Goal: Task Accomplishment & Management: Manage account settings

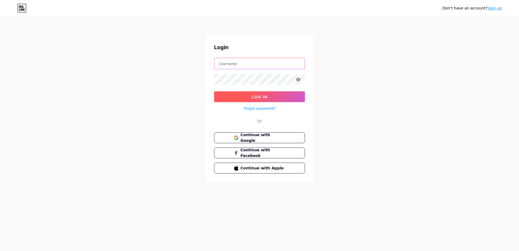
type input "[EMAIL_ADDRESS][DOMAIN_NAME]"
click at [274, 93] on button "Log In" at bounding box center [259, 96] width 91 height 11
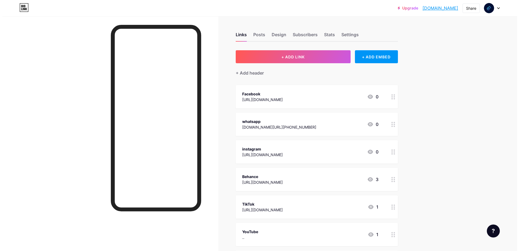
scroll to position [108, 0]
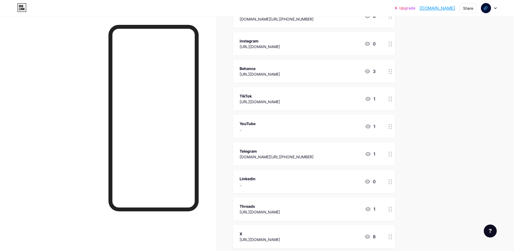
click at [347, 184] on div "Linkedin .. 0" at bounding box center [308, 181] width 136 height 12
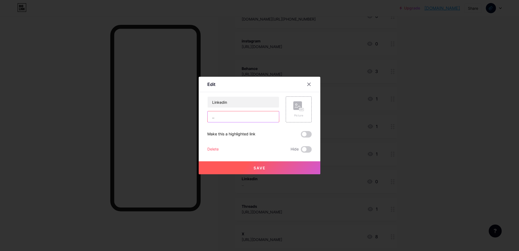
click at [250, 116] on input ".." at bounding box center [242, 116] width 71 height 11
drag, startPoint x: 250, startPoint y: 116, endPoint x: 242, endPoint y: 118, distance: 7.8
click at [242, 118] on input ".." at bounding box center [242, 116] width 71 height 11
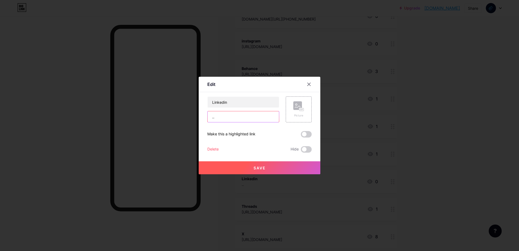
paste input "[DOMAIN_NAME][URL]"
click at [260, 117] on input "[DOMAIN_NAME][URL]" at bounding box center [242, 116] width 71 height 11
drag, startPoint x: 260, startPoint y: 117, endPoint x: 256, endPoint y: 119, distance: 3.8
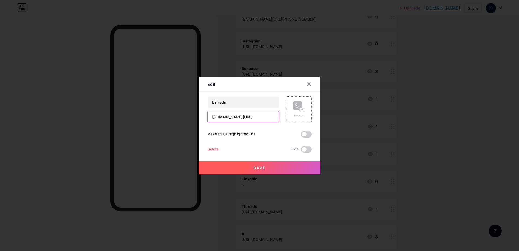
click at [256, 119] on input "[DOMAIN_NAME][URL]" at bounding box center [242, 116] width 71 height 11
drag, startPoint x: 256, startPoint y: 119, endPoint x: 203, endPoint y: 118, distance: 53.2
click at [203, 118] on div "Edit Content YouTube Play YouTube video without leaving your page. ADD Vimeo Pl…" at bounding box center [259, 125] width 122 height 97
paste input "[URL][DOMAIN_NAME]"
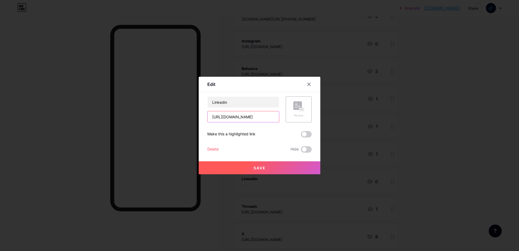
scroll to position [0, 3]
type input "[URL][DOMAIN_NAME]"
click at [255, 165] on button "Save" at bounding box center [259, 167] width 122 height 13
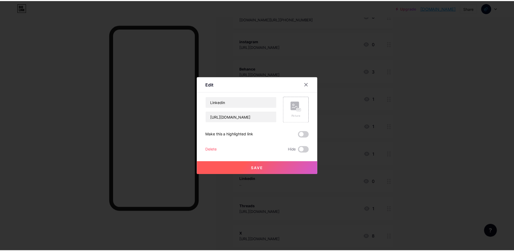
scroll to position [0, 0]
